Goal: Navigation & Orientation: Find specific page/section

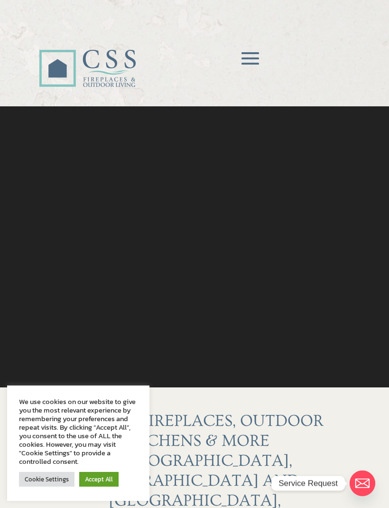
click at [51, 478] on link "Cookie Settings" at bounding box center [47, 479] width 56 height 15
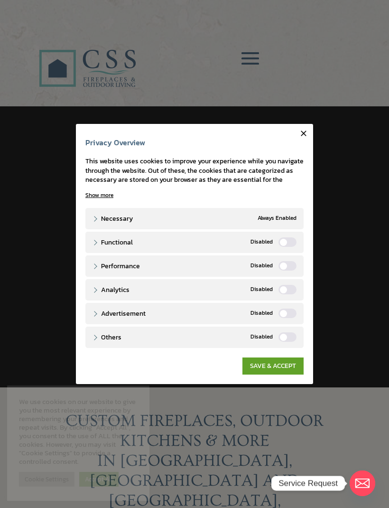
click at [304, 137] on icon "button" at bounding box center [303, 133] width 9 height 9
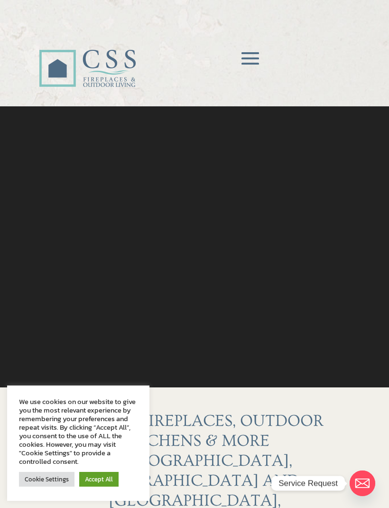
click at [254, 52] on span at bounding box center [250, 59] width 28 height 28
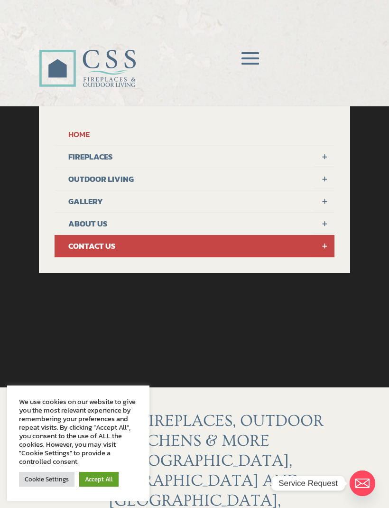
click at [100, 220] on link "ABOUT US" at bounding box center [195, 224] width 280 height 22
